Goal: Find specific page/section: Find specific page/section

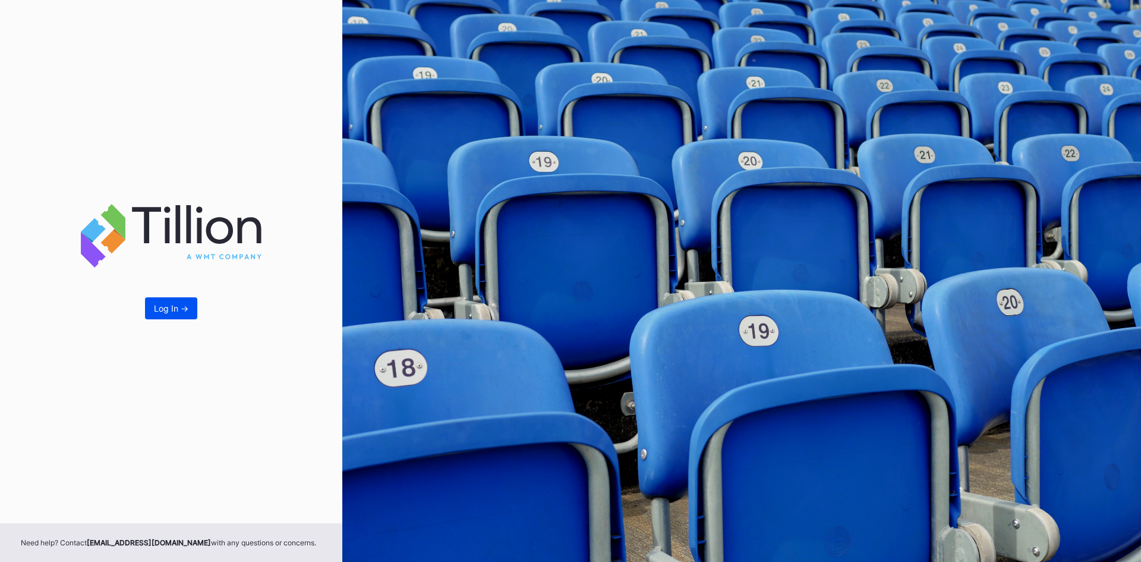
click at [183, 299] on button "Log In ->" at bounding box center [171, 308] width 52 height 22
click at [171, 309] on div "Log In ->" at bounding box center [171, 308] width 34 height 10
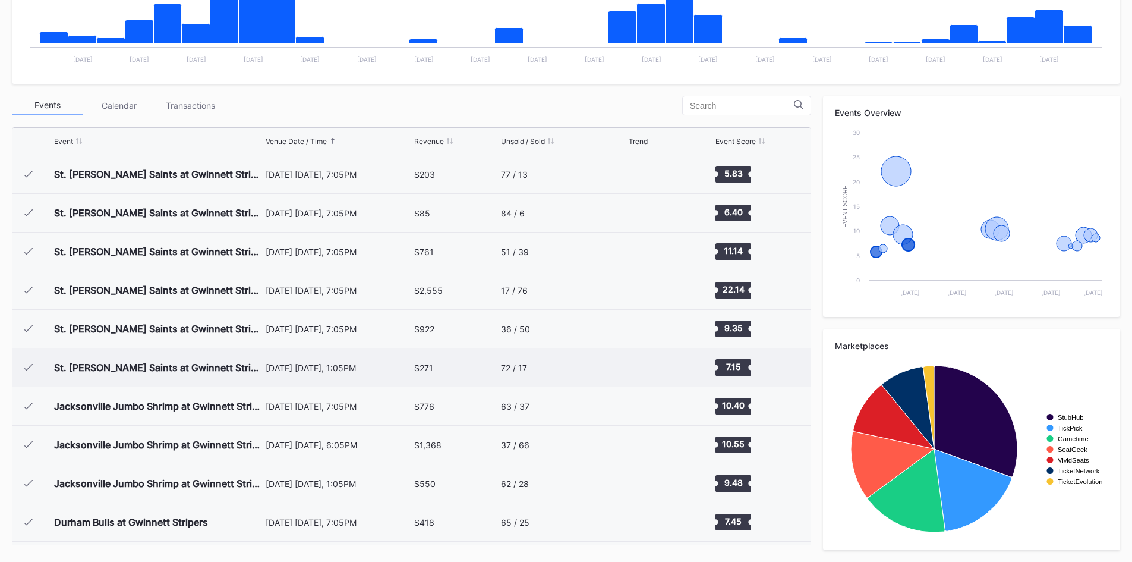
scroll to position [190, 0]
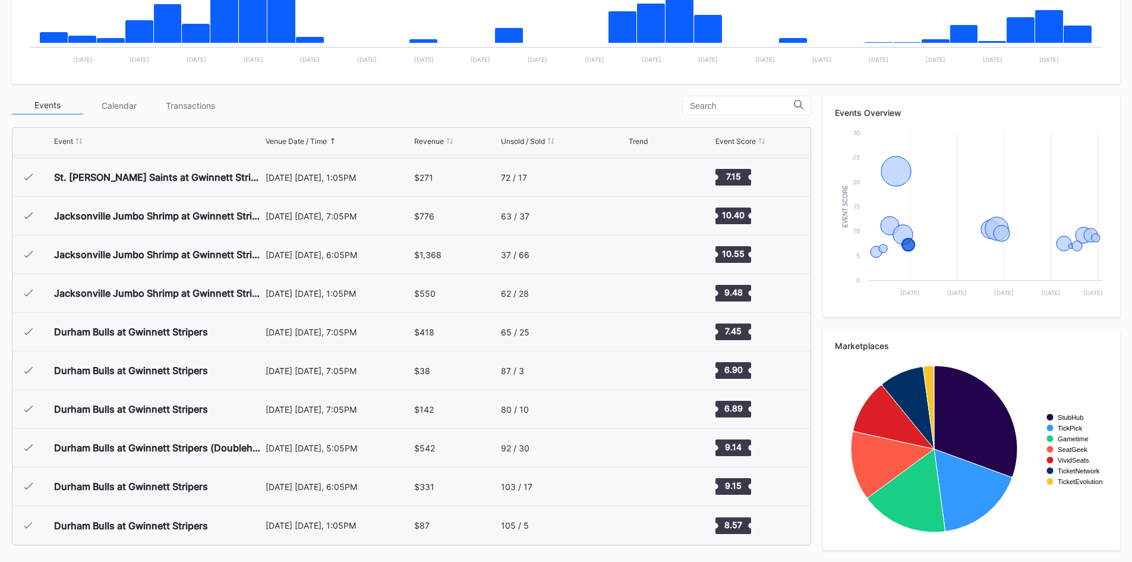
click at [114, 100] on div "Calendar" at bounding box center [118, 105] width 71 height 18
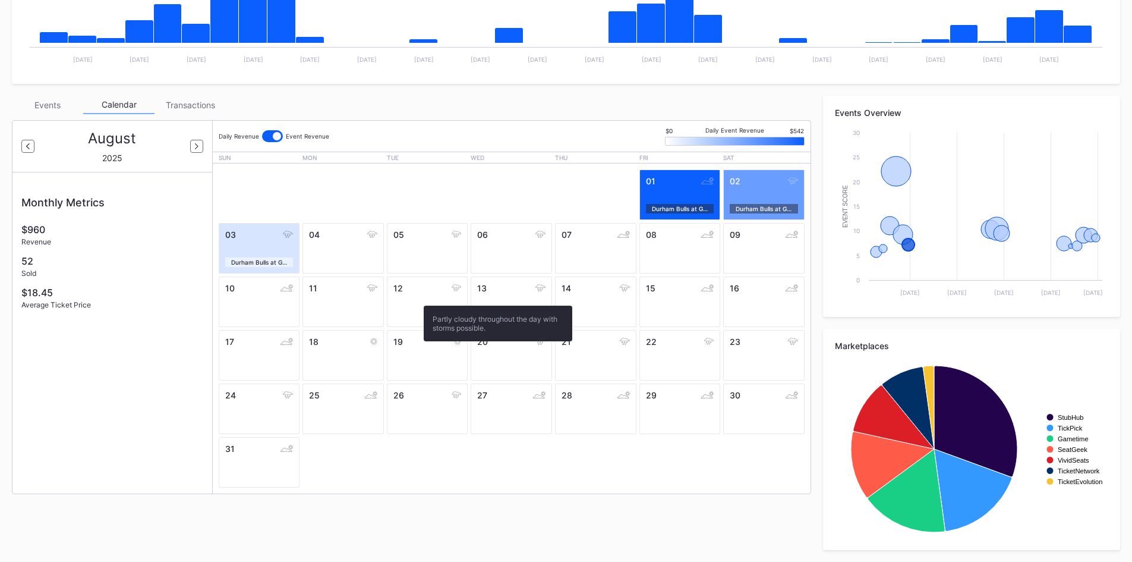
click at [418, 300] on div "12" at bounding box center [427, 301] width 81 height 51
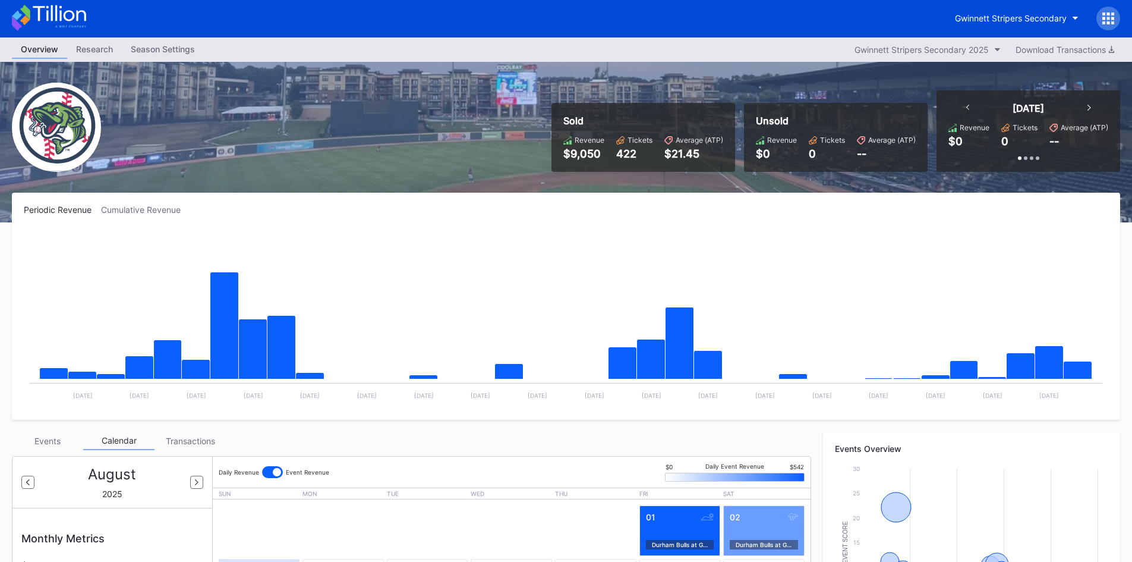
scroll to position [0, 0]
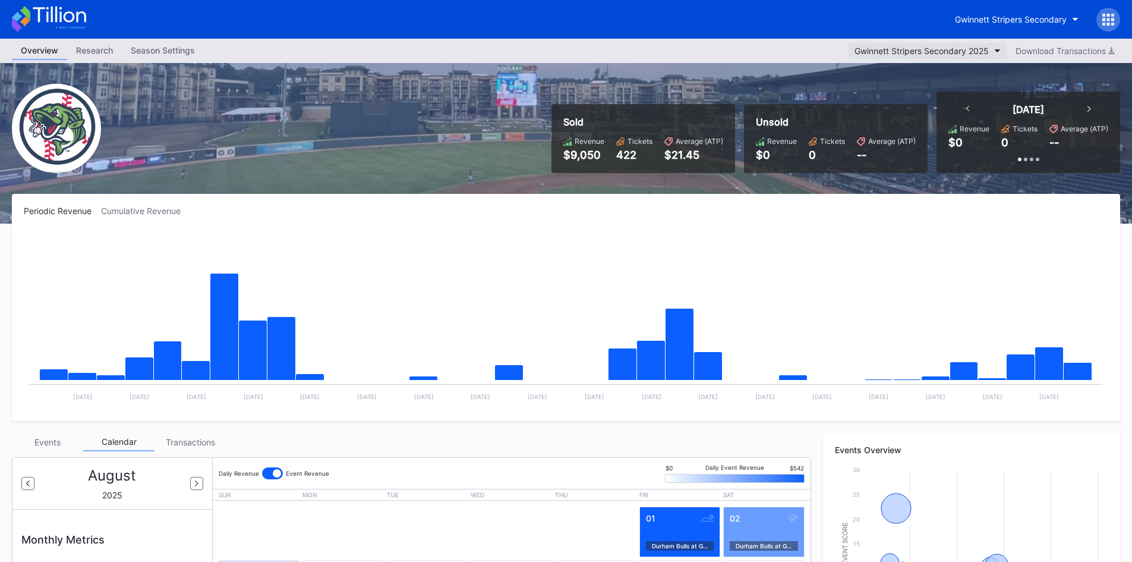
click at [981, 47] on div "Gwinnett Stripers Secondary 2025" at bounding box center [922, 51] width 134 height 10
click at [87, 51] on div "Research" at bounding box center [94, 50] width 55 height 17
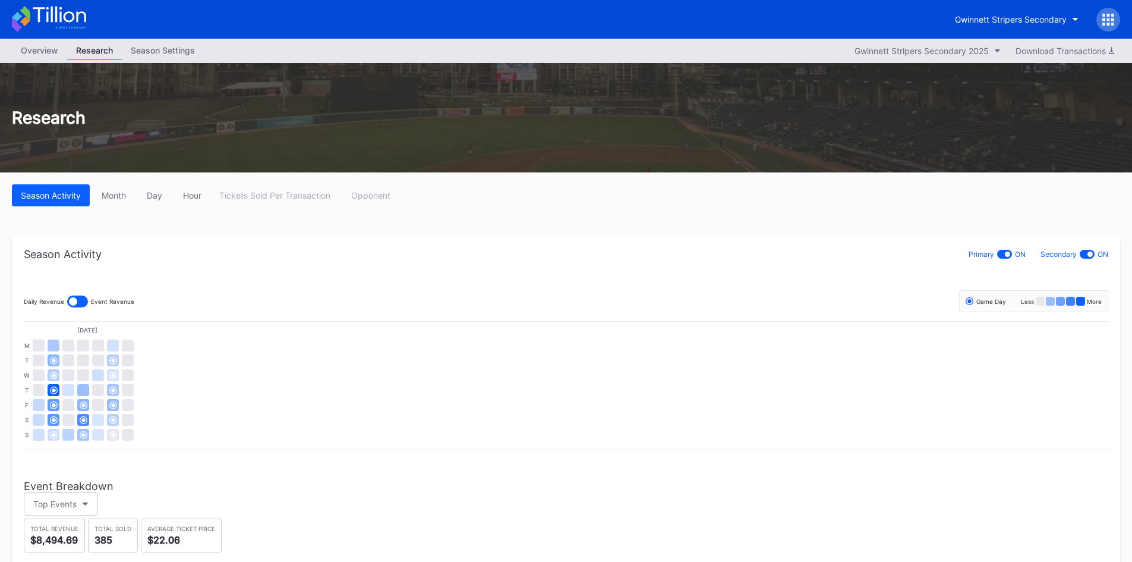
click at [174, 50] on div "Season Settings" at bounding box center [163, 50] width 82 height 17
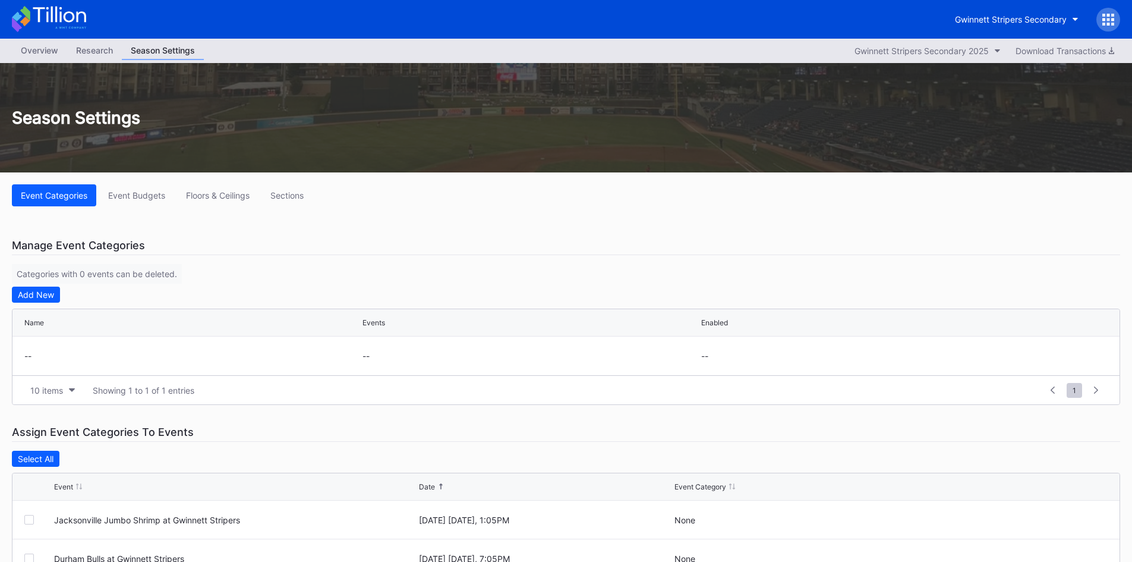
click at [45, 53] on div "Overview" at bounding box center [39, 50] width 55 height 17
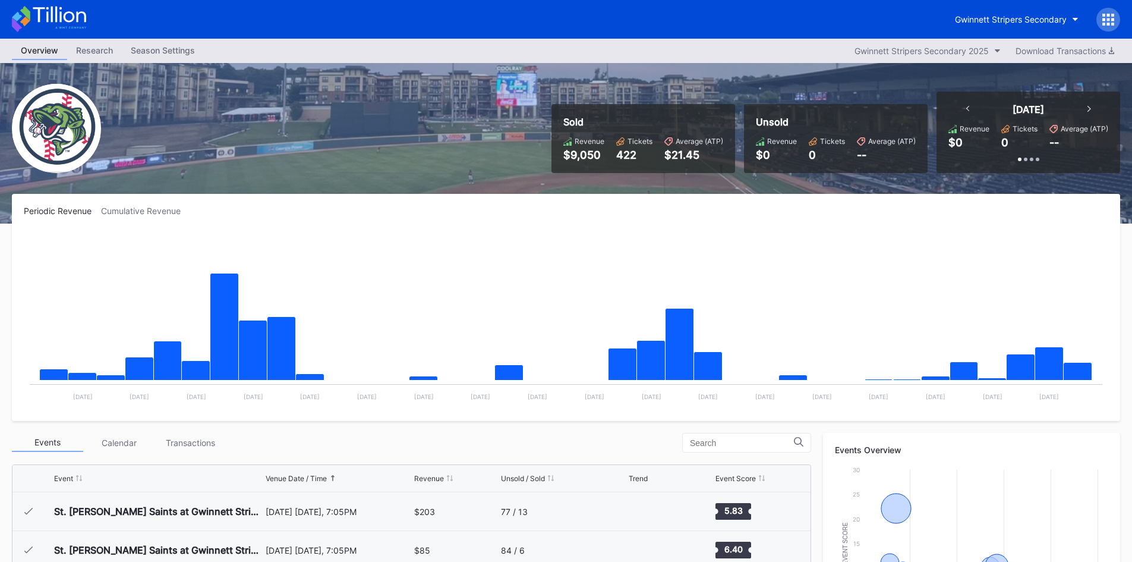
click at [151, 209] on div "Cumulative Revenue" at bounding box center [145, 211] width 89 height 10
